Goal: Information Seeking & Learning: Learn about a topic

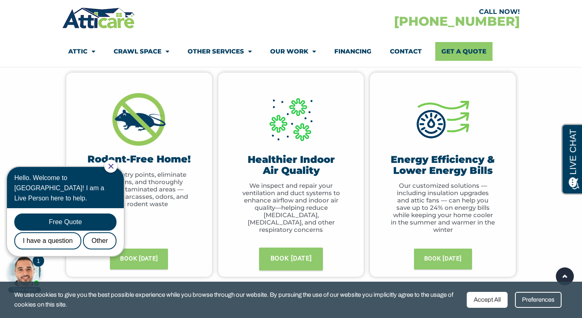
scroll to position [404, 0]
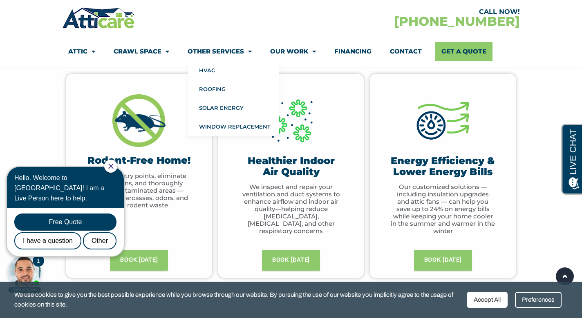
click at [236, 53] on link "Other Services" at bounding box center [220, 51] width 64 height 19
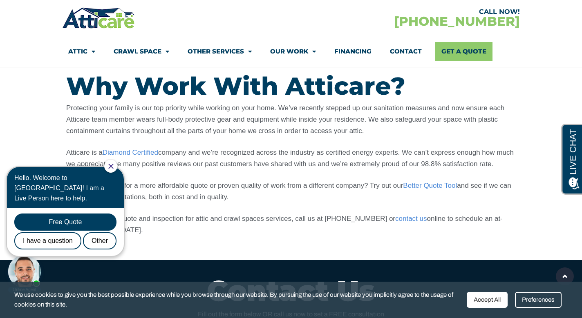
scroll to position [572, 0]
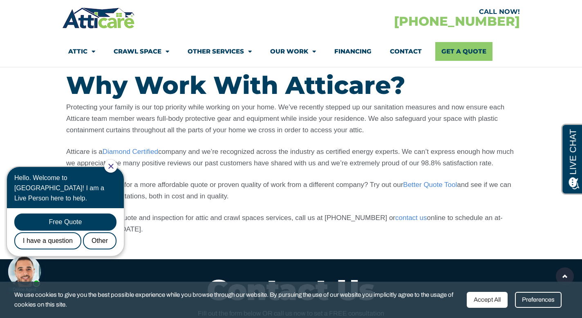
click at [114, 167] on icon "Close Chat" at bounding box center [110, 166] width 5 height 5
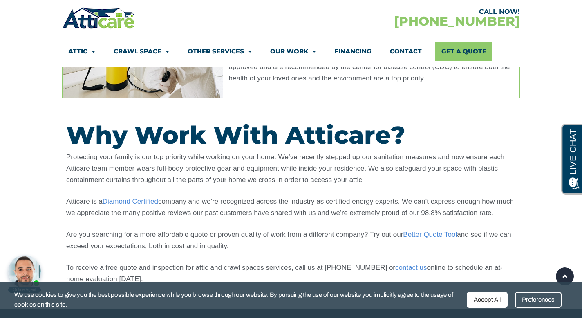
scroll to position [452, 0]
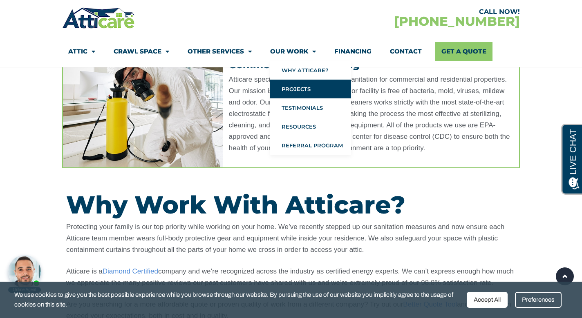
click at [304, 91] on link "Projects" at bounding box center [310, 89] width 81 height 19
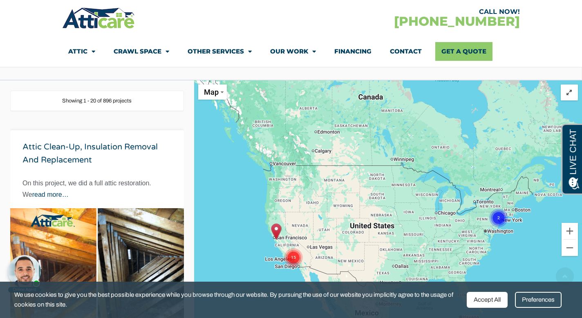
scroll to position [125, 0]
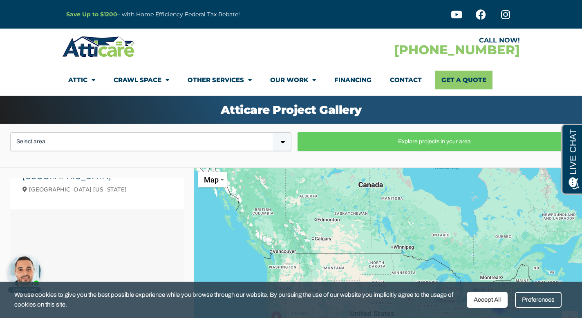
scroll to position [1663, 0]
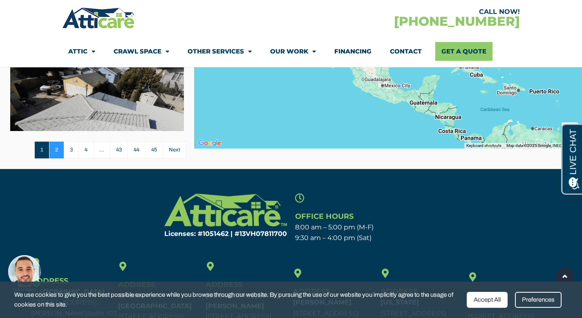
click at [54, 150] on link "2" at bounding box center [56, 150] width 15 height 18
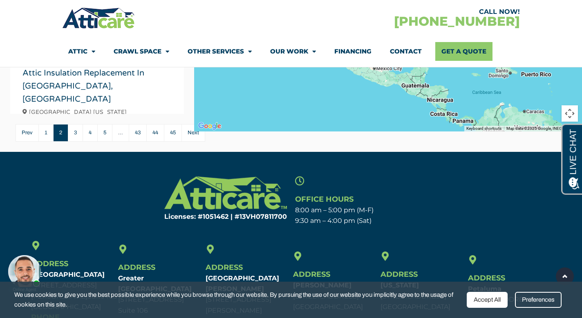
scroll to position [356, 0]
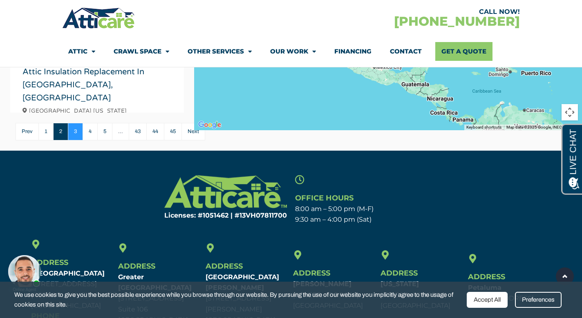
click at [74, 129] on link "3" at bounding box center [75, 132] width 15 height 18
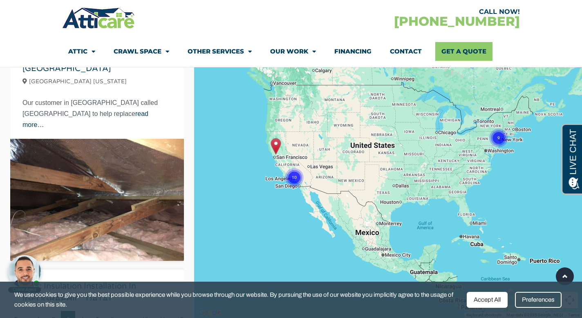
scroll to position [2748, 0]
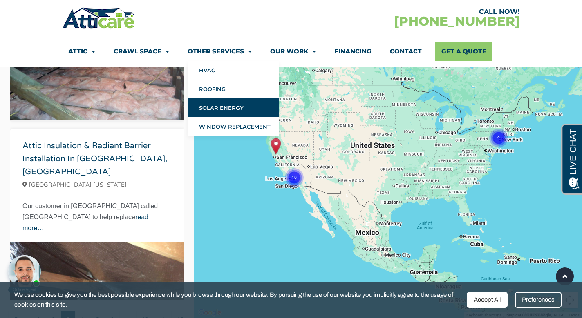
click at [235, 110] on link "Solar Energy" at bounding box center [233, 107] width 91 height 19
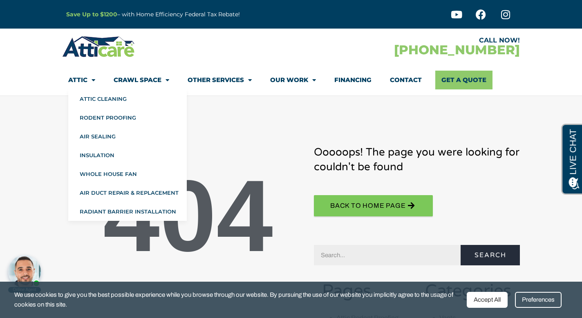
click at [87, 79] on link "Attic" at bounding box center [81, 80] width 27 height 19
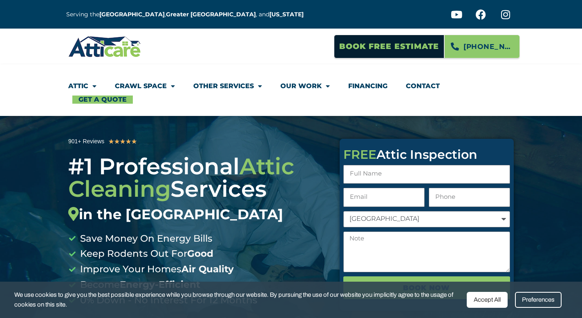
click at [82, 81] on link "Attic" at bounding box center [82, 86] width 28 height 19
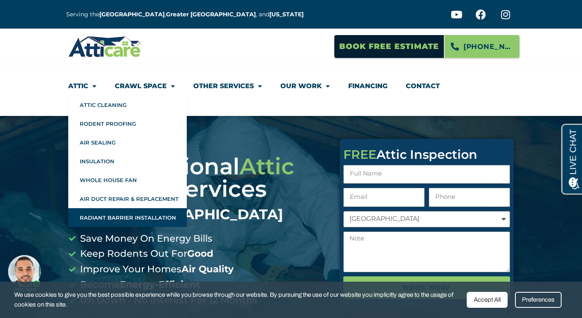
click at [120, 218] on link "Radiant Barrier Installation" at bounding box center [127, 217] width 118 height 19
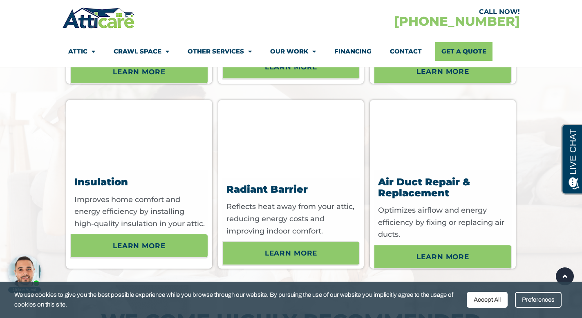
scroll to position [3195, 0]
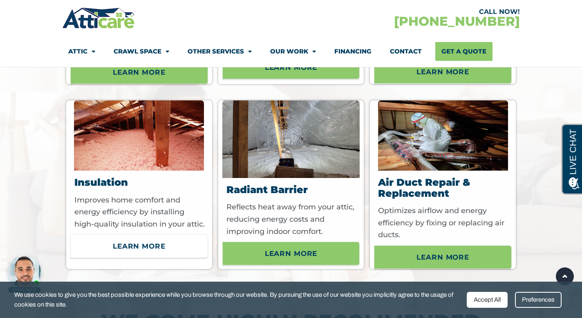
click at [144, 239] on span "Learn More" at bounding box center [139, 246] width 53 height 14
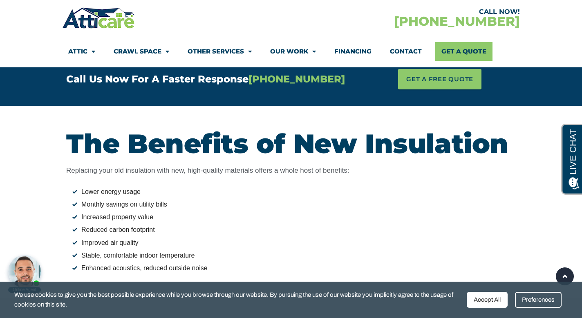
scroll to position [1687, 0]
